Goal: Task Accomplishment & Management: Use online tool/utility

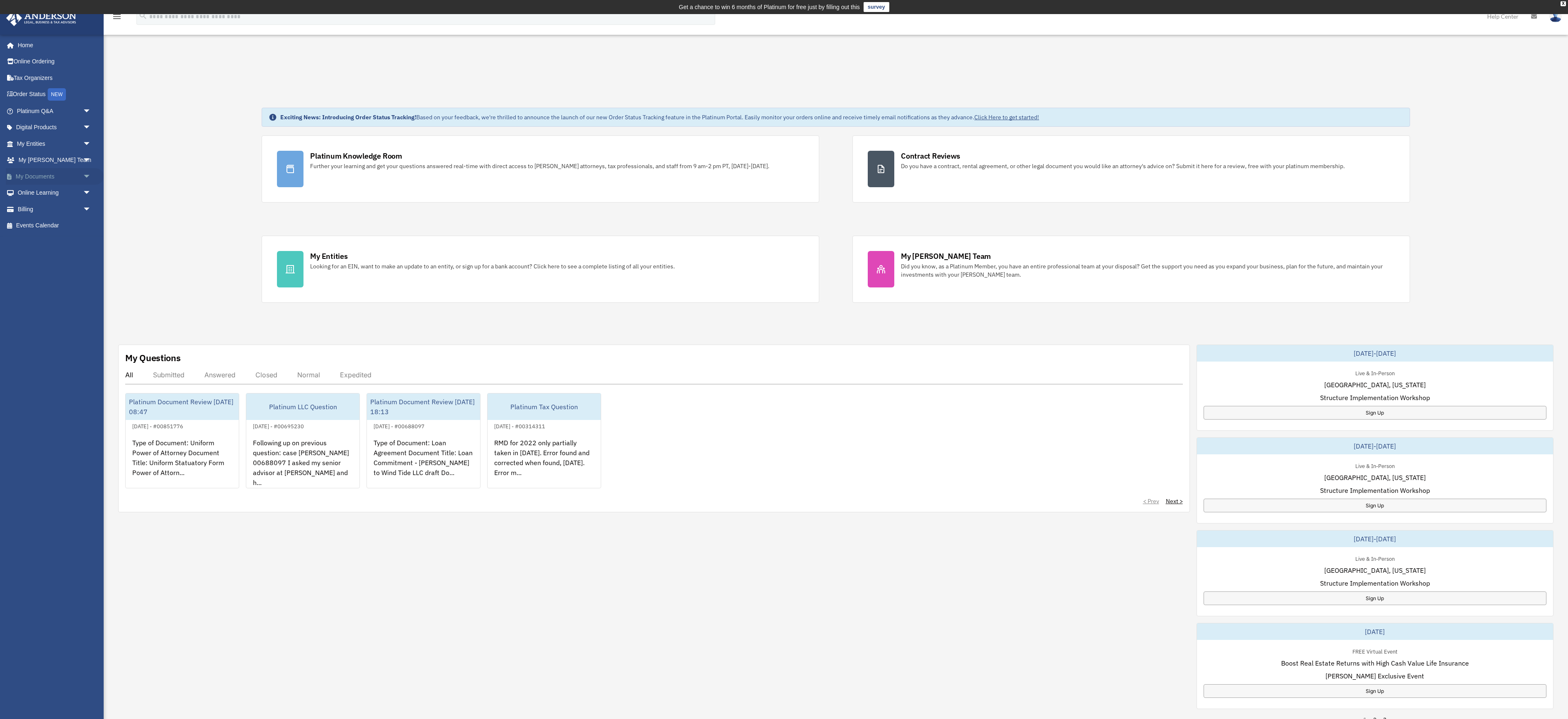
click at [53, 185] on link "My Documents arrow_drop_down" at bounding box center [55, 176] width 98 height 16
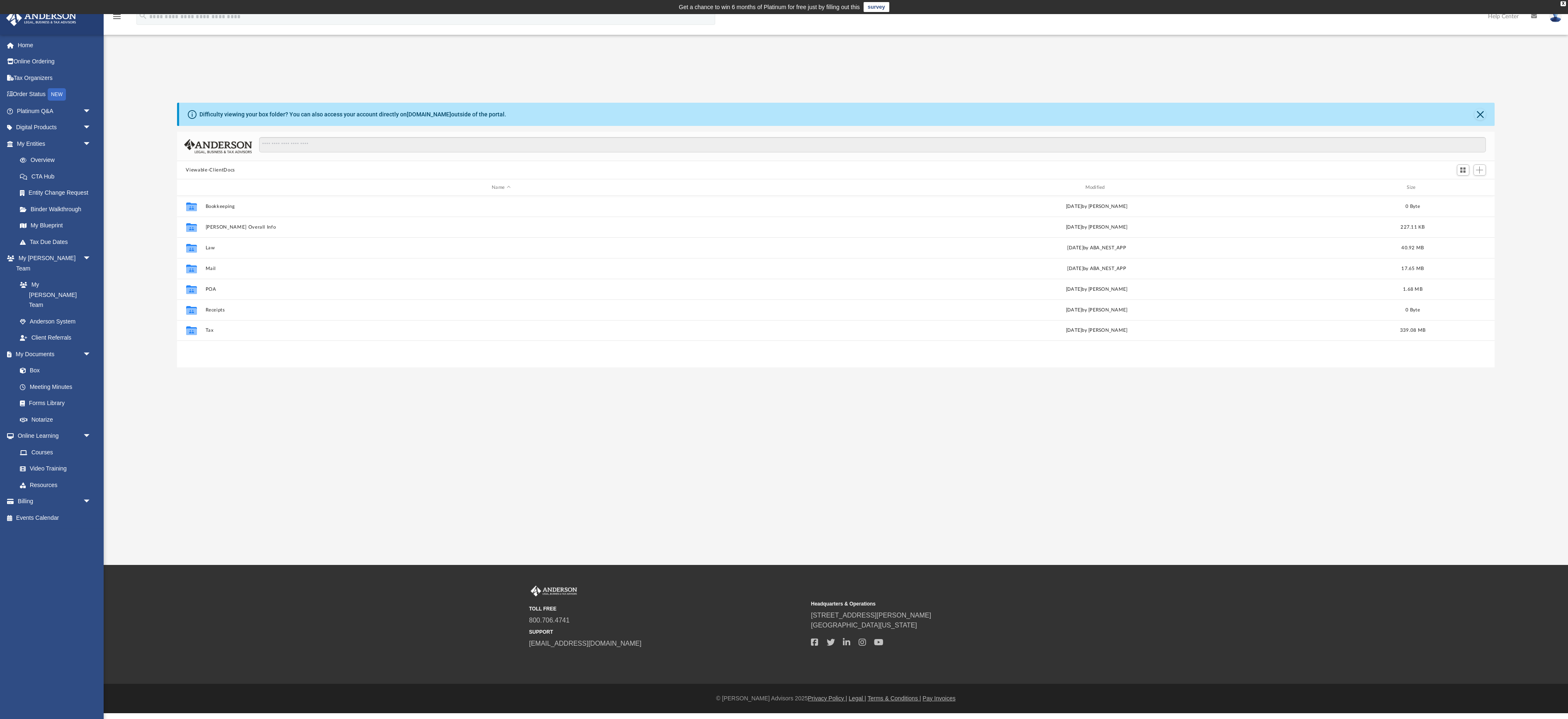
scroll to position [247, 1318]
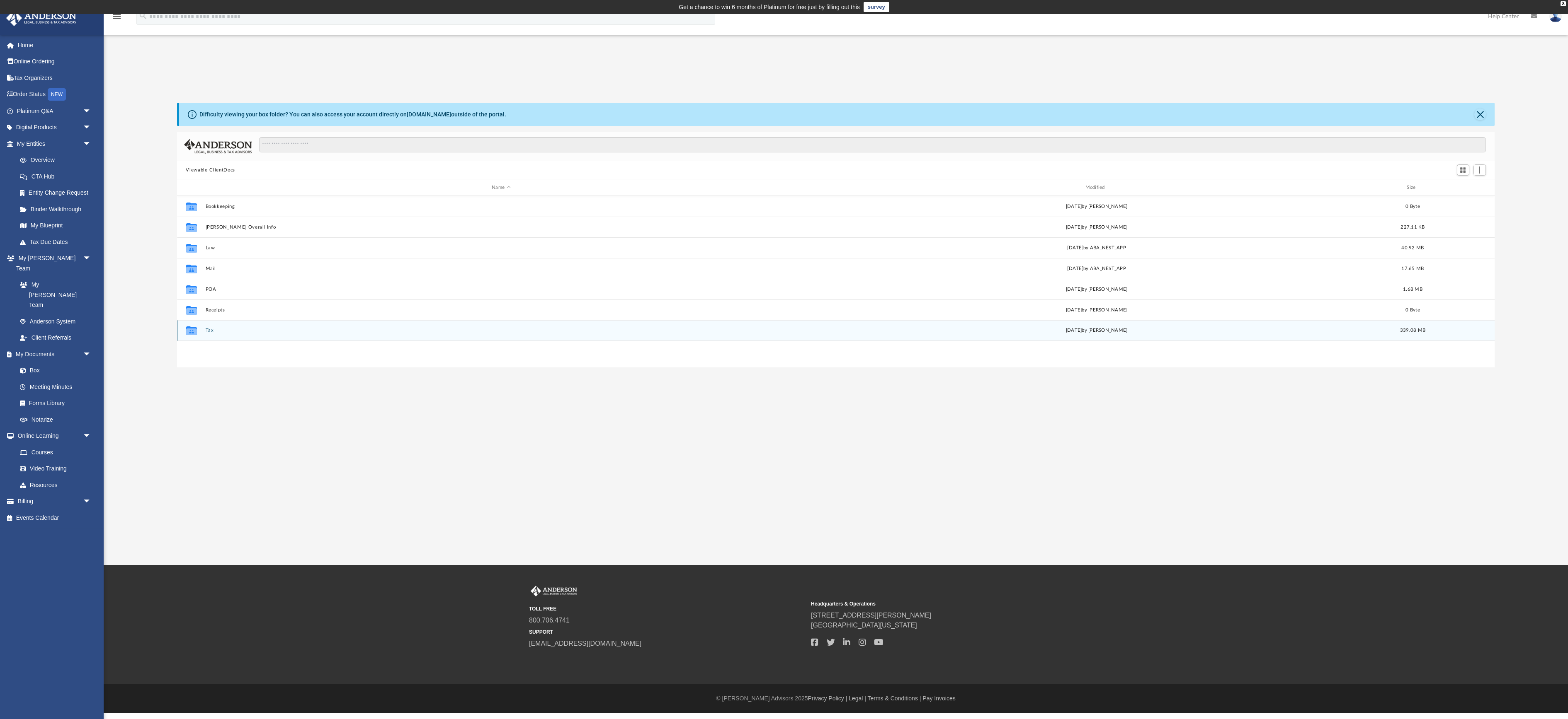
click at [215, 333] on button "Tax" at bounding box center [501, 330] width 592 height 5
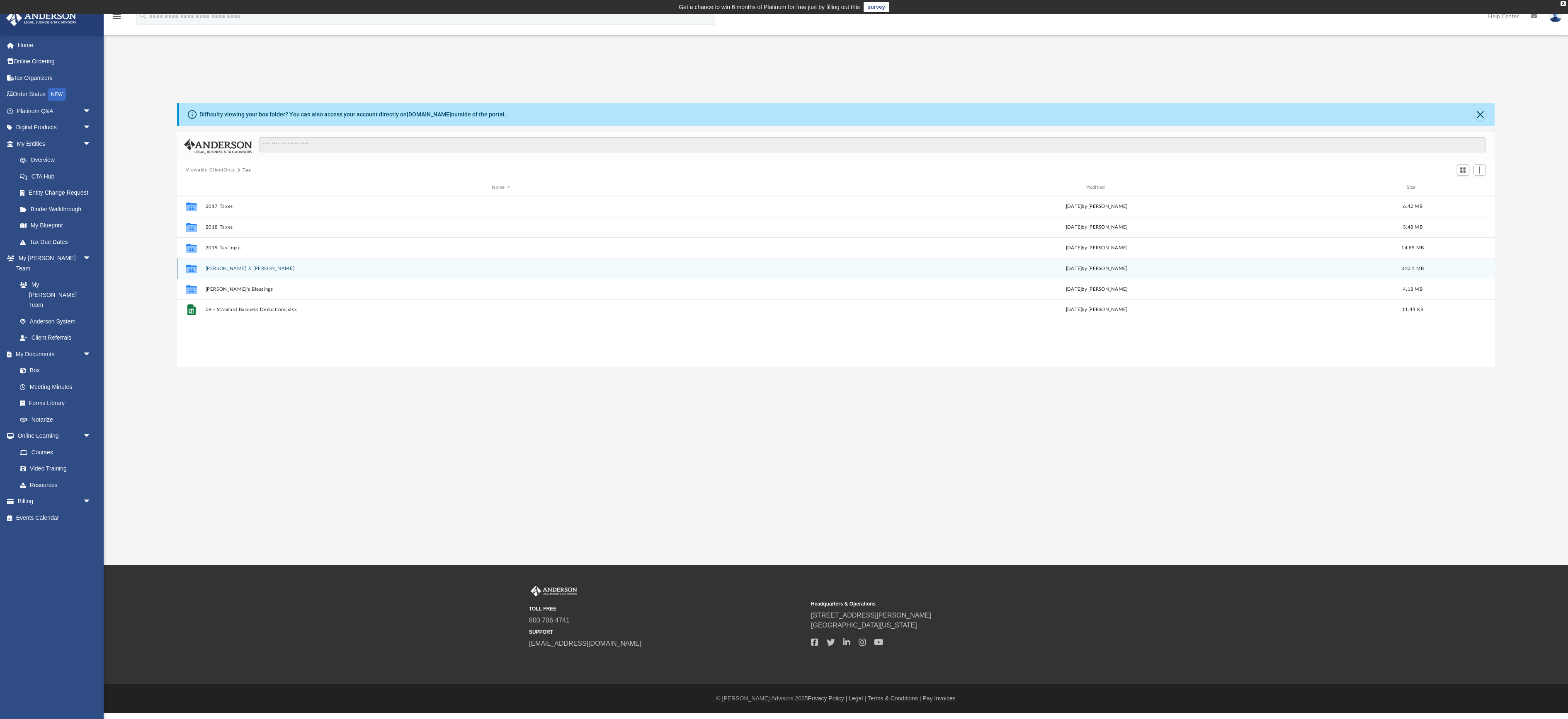
click at [223, 271] on button "[PERSON_NAME] & [PERSON_NAME]" at bounding box center [501, 268] width 592 height 5
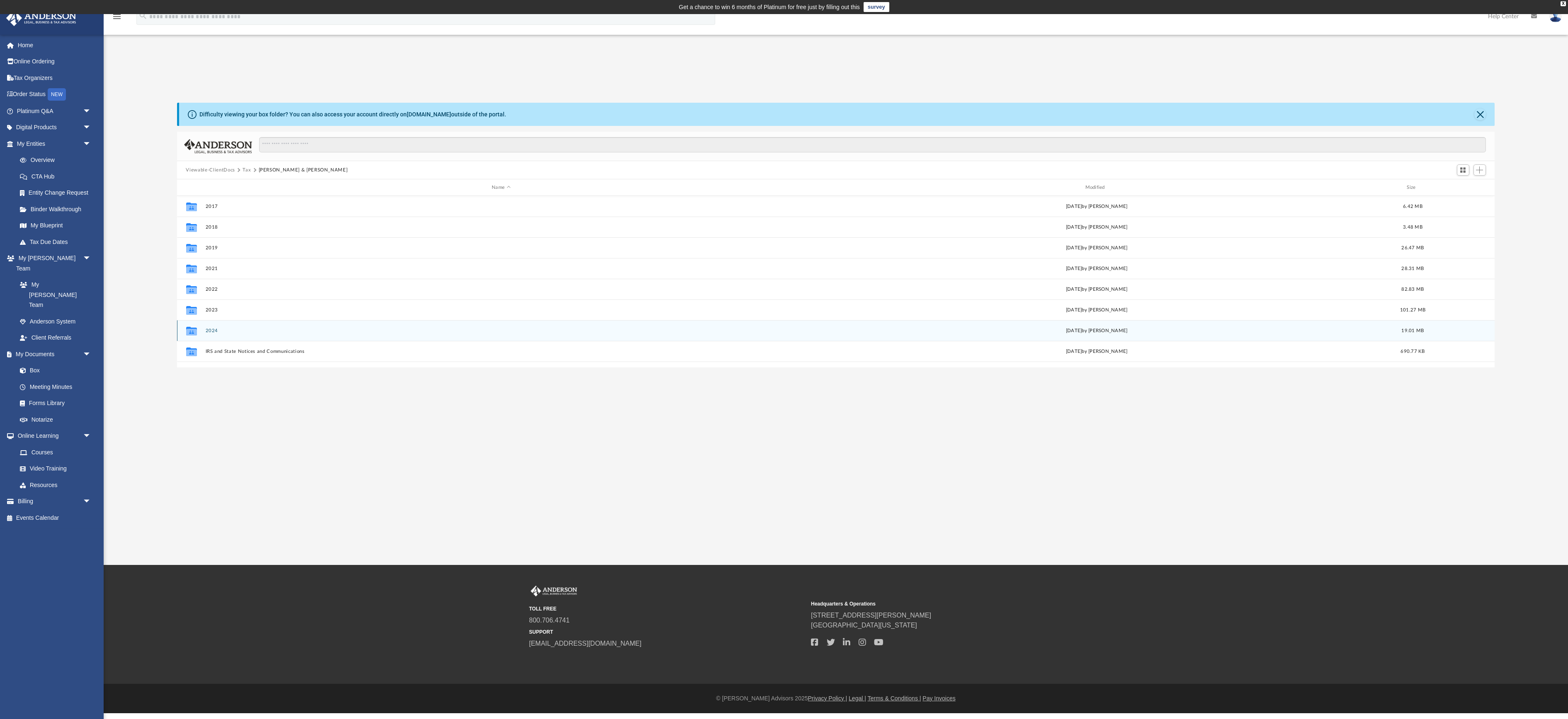
click at [211, 333] on button "2024" at bounding box center [501, 330] width 592 height 5
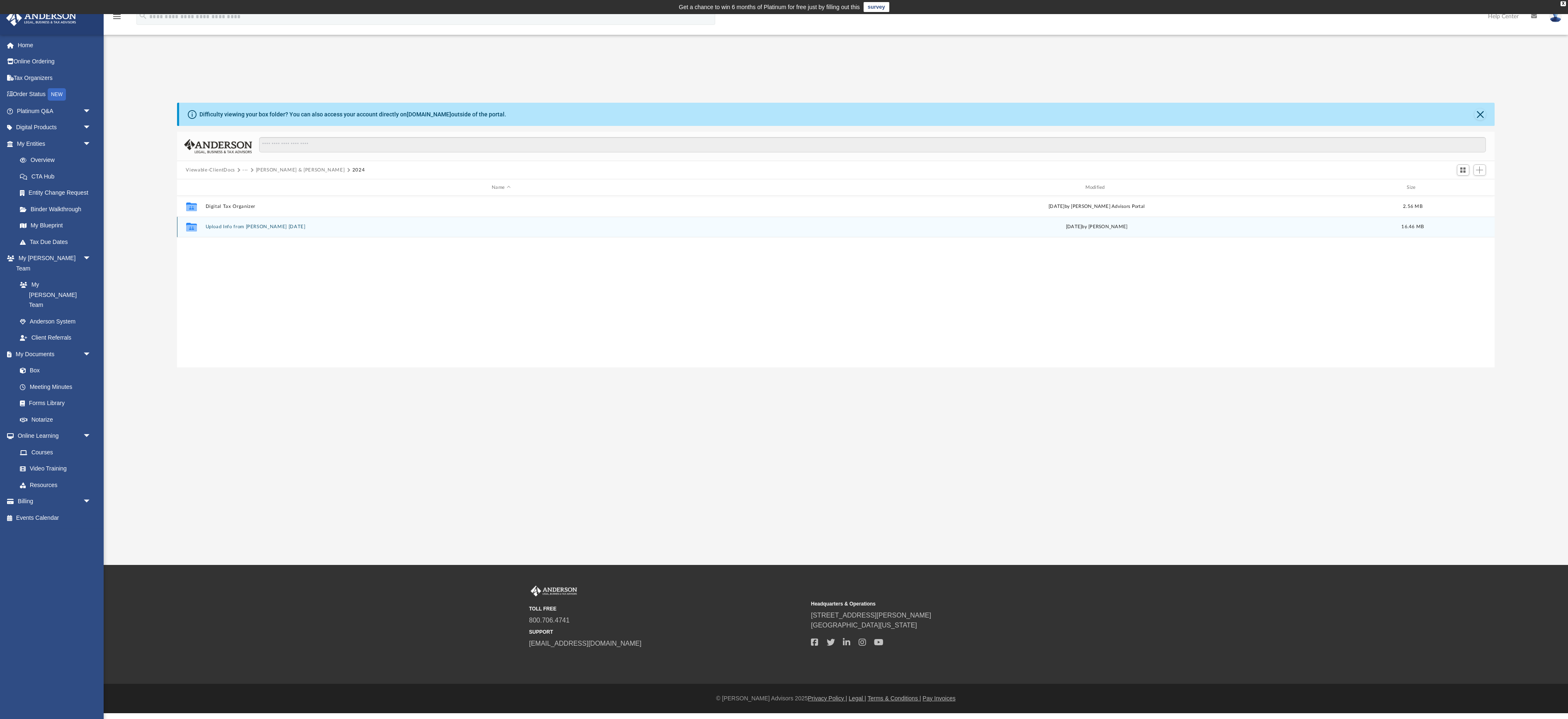
click at [226, 229] on button "Upload Info from [PERSON_NAME] [DATE]" at bounding box center [501, 226] width 592 height 5
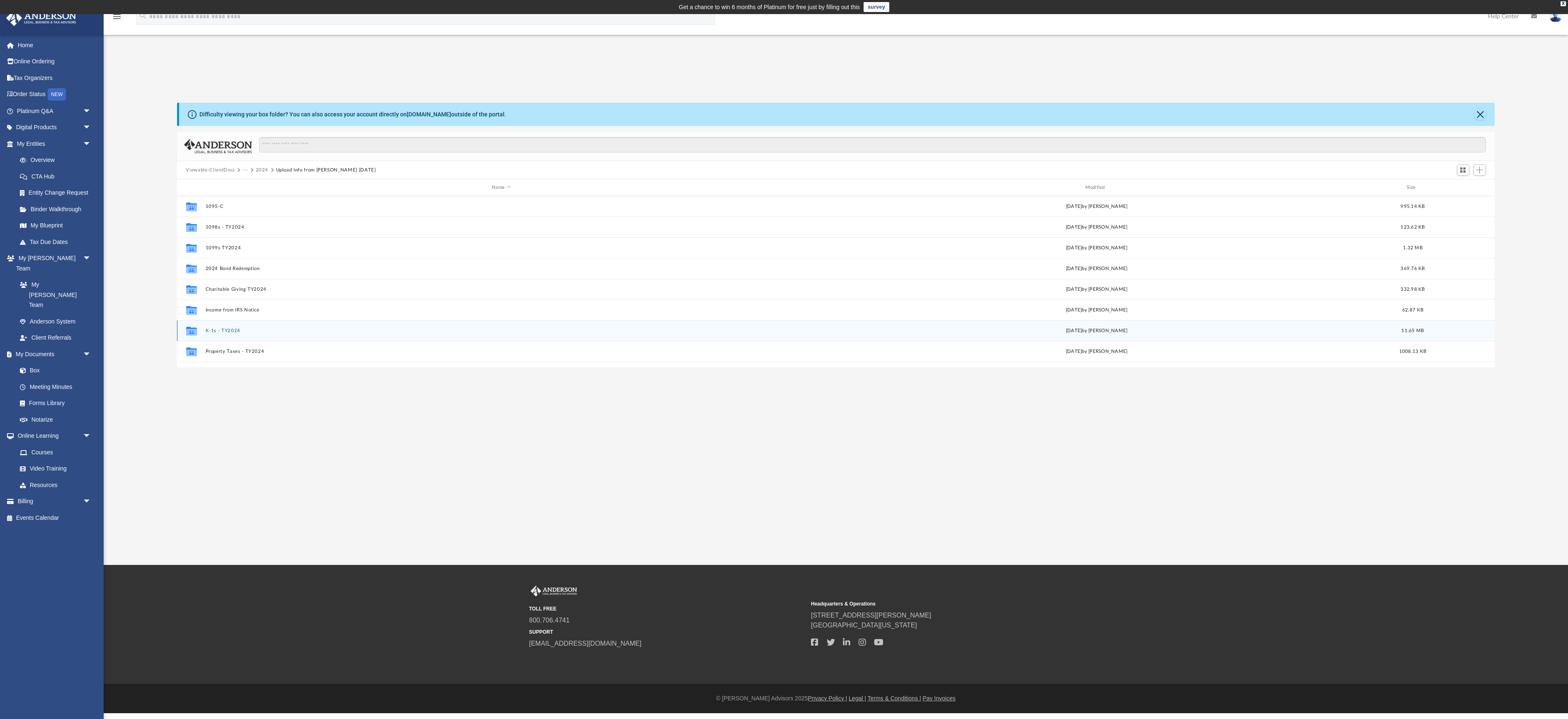
click at [234, 333] on button "K-1s - TY2024" at bounding box center [501, 330] width 592 height 5
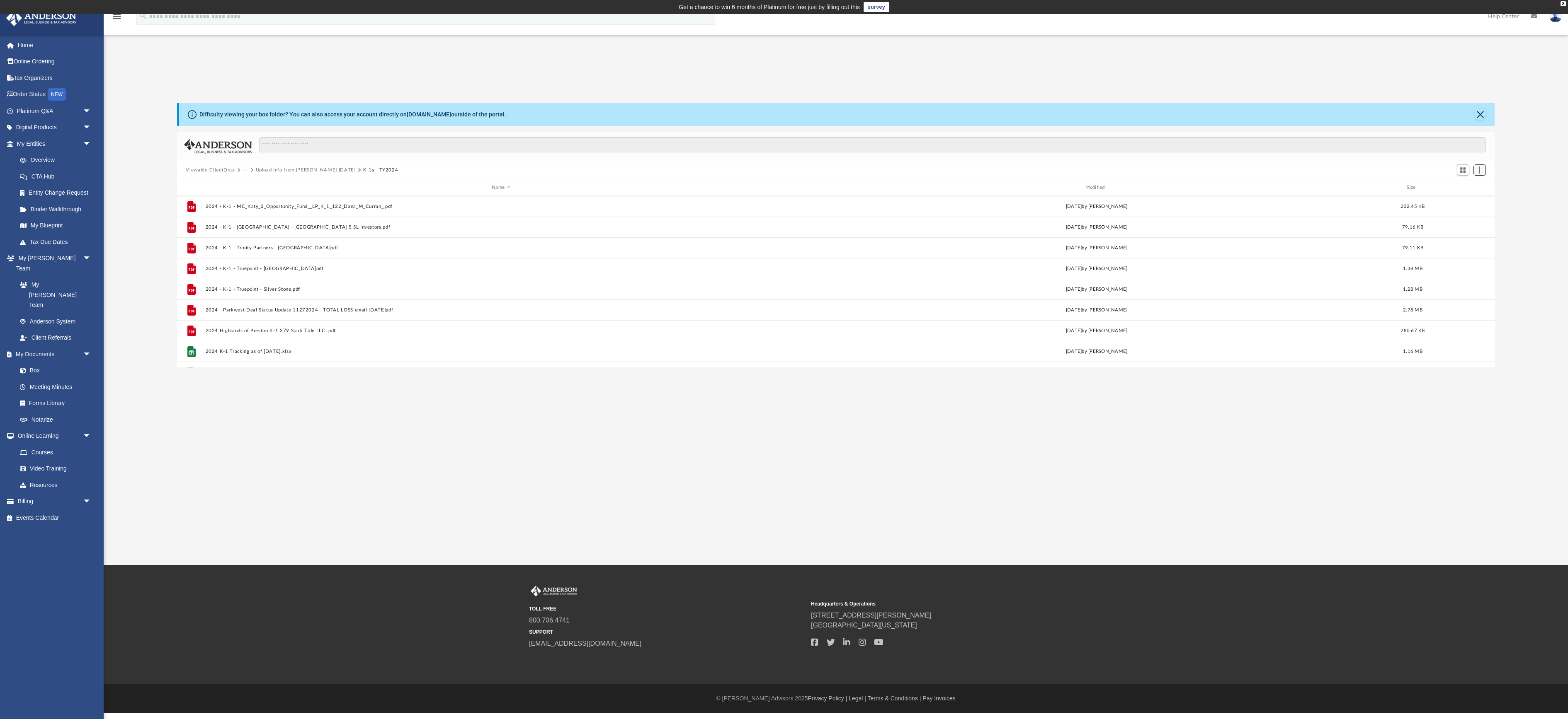
click at [1479, 173] on span "Add" at bounding box center [1480, 170] width 7 height 7
click at [1453, 214] on li "Upload" at bounding box center [1465, 210] width 27 height 9
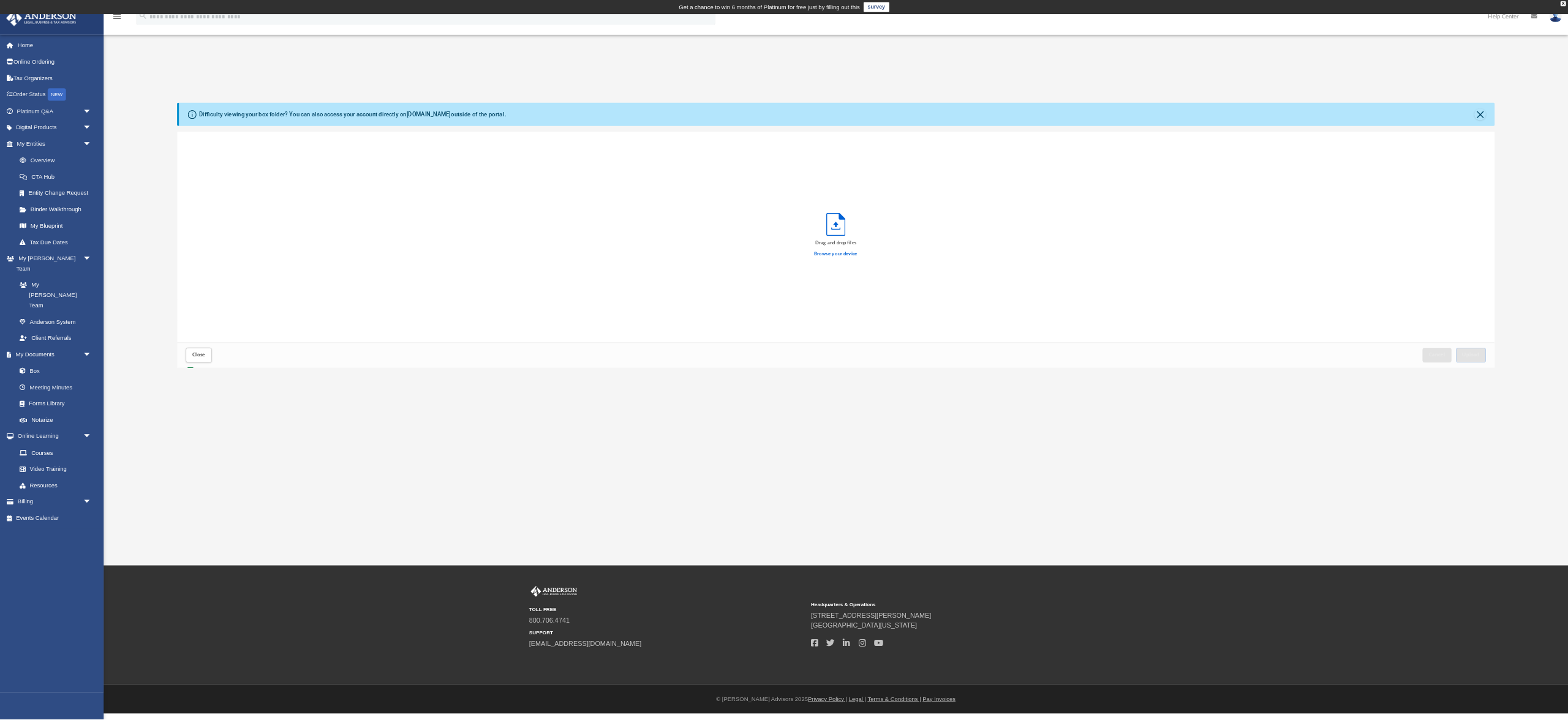
scroll to position [1, 1]
drag, startPoint x: 2178, startPoint y: 182, endPoint x: 2184, endPoint y: 183, distance: 6.1
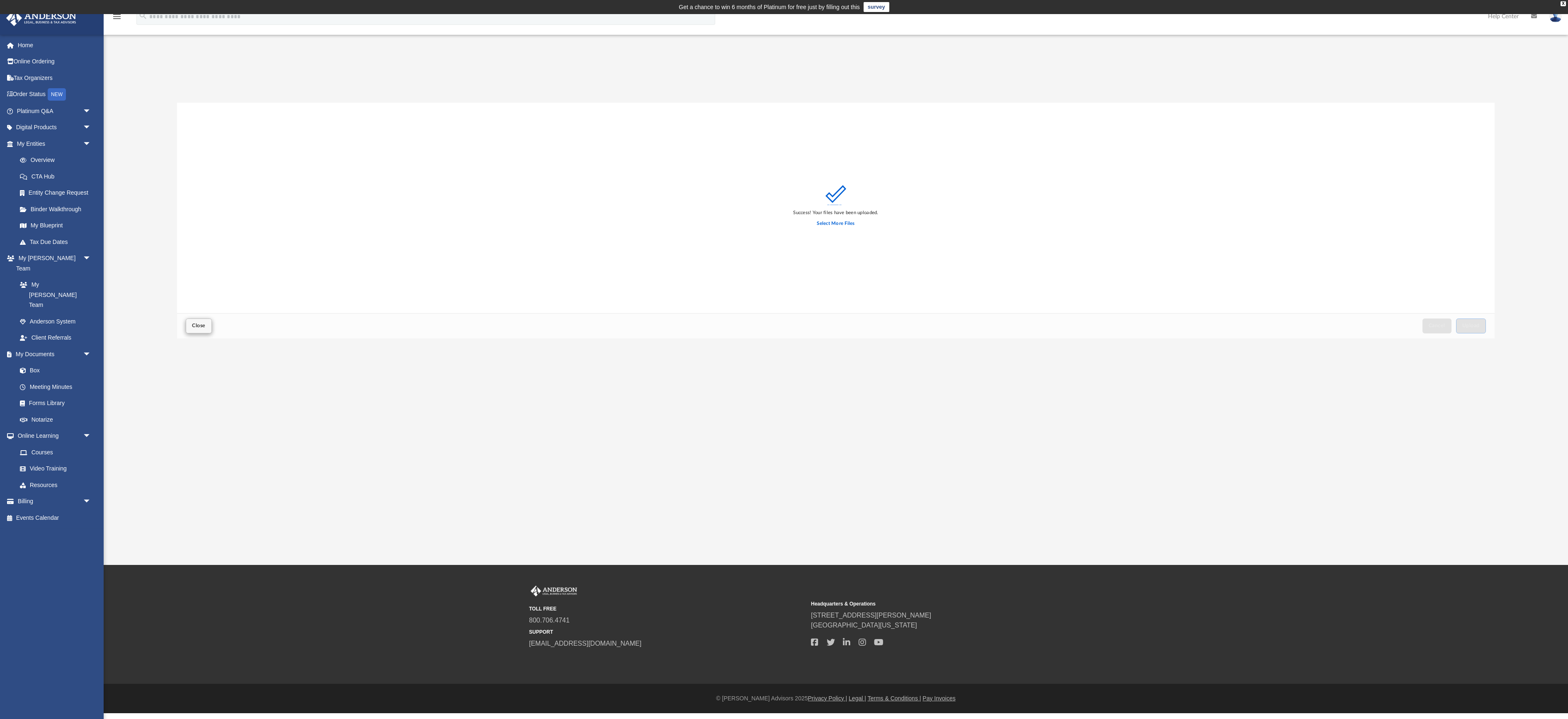
click at [205, 328] on span "Close" at bounding box center [198, 325] width 13 height 5
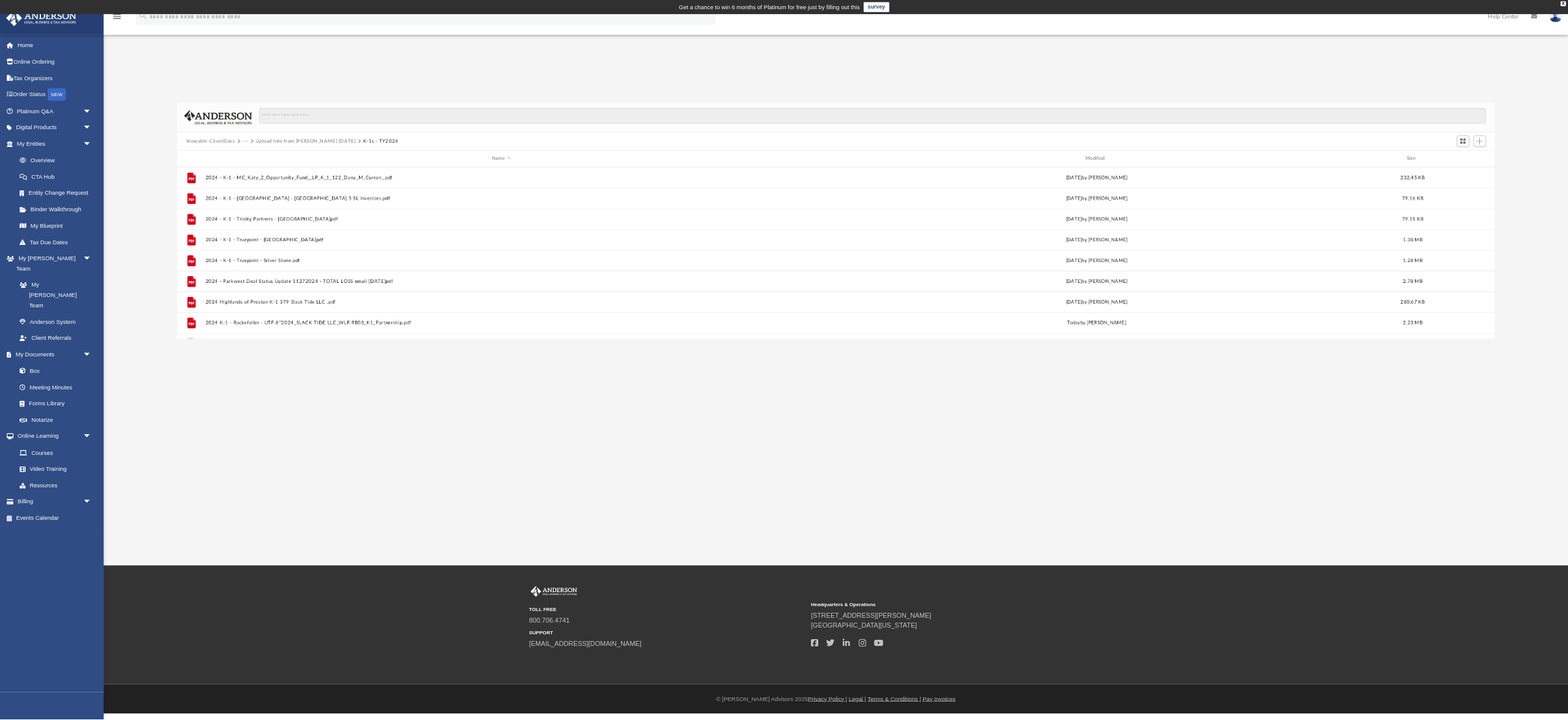
scroll to position [1, 1]
click at [664, 724] on div "App [EMAIL_ADDRESS][DOMAIN_NAME] Sign Out [EMAIL_ADDRESS][DOMAIN_NAME] Home Onl…" at bounding box center [1158, 428] width 2316 height 814
